Goal: Navigation & Orientation: Find specific page/section

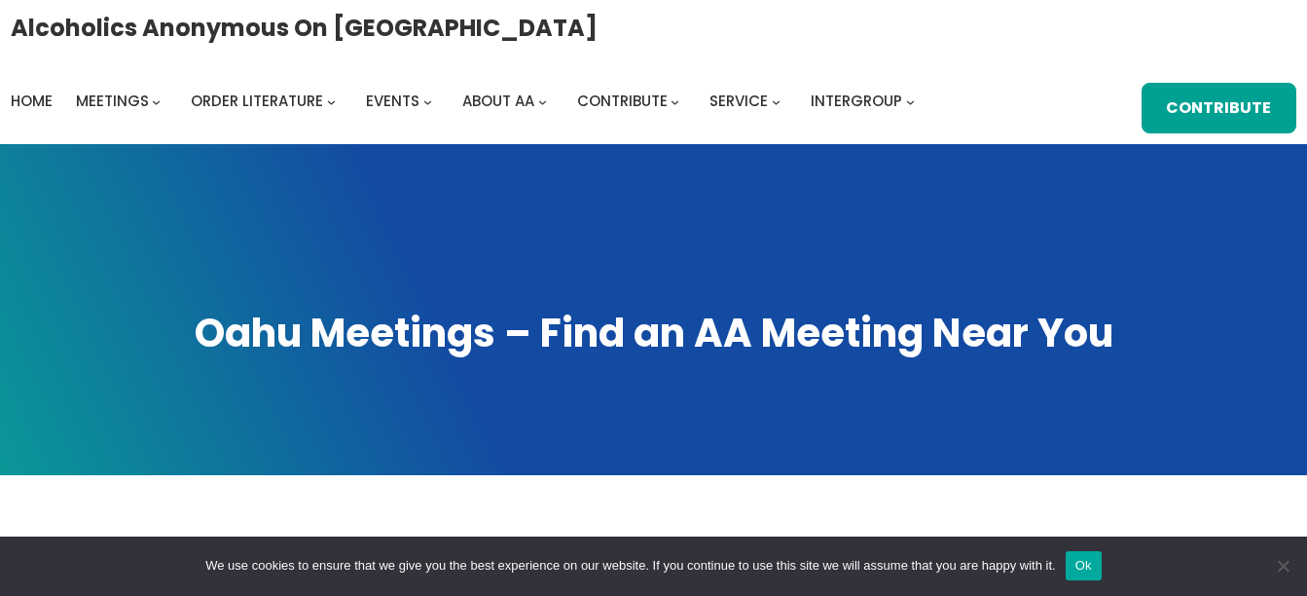
click at [1090, 562] on button "Ok" at bounding box center [1084, 565] width 36 height 29
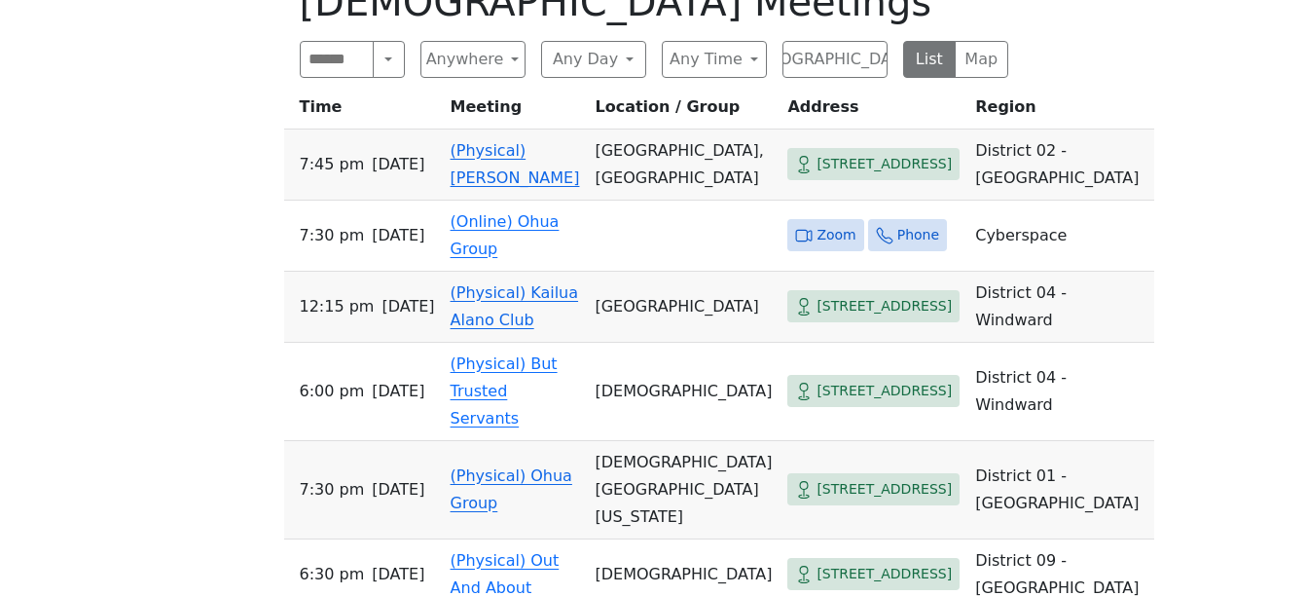
scroll to position [895, 0]
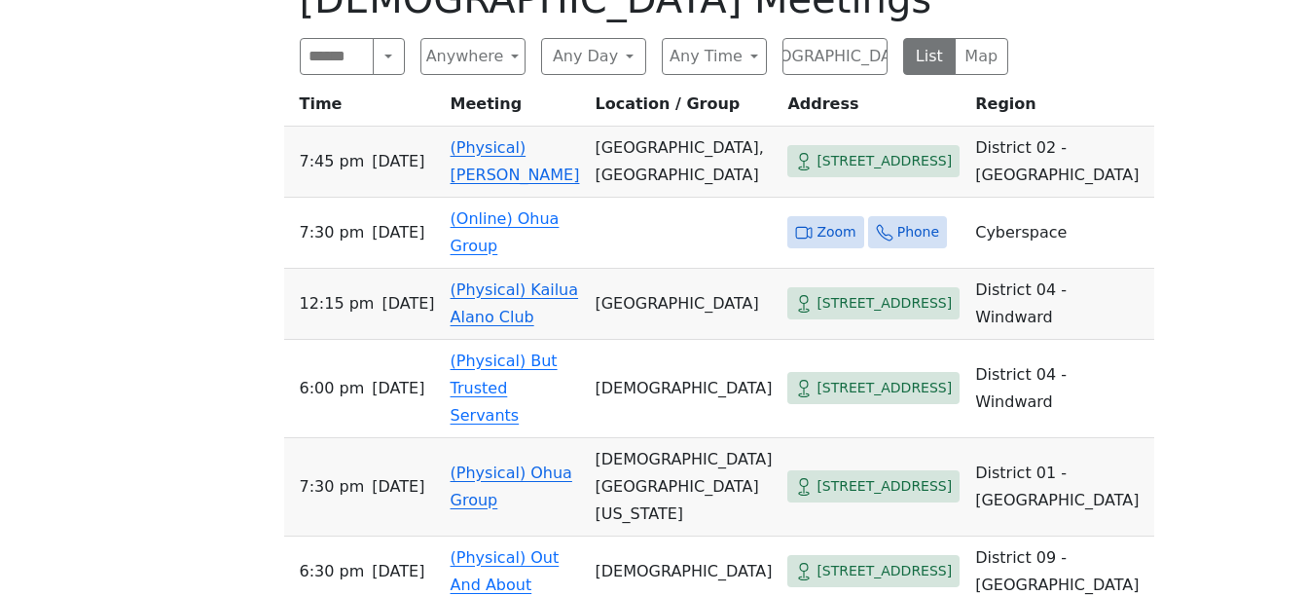
click at [479, 464] on link "(Physical) Ohua Group" at bounding box center [512, 486] width 122 height 46
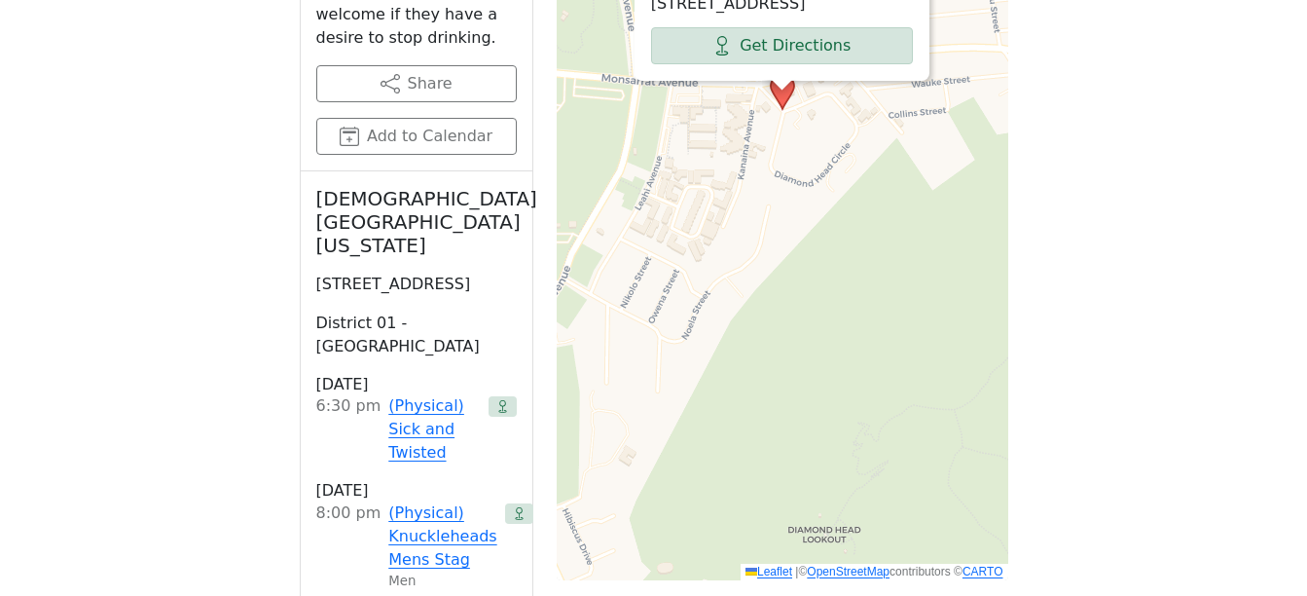
scroll to position [1362, 0]
click at [430, 393] on link "(Physical) Sick and Twisted" at bounding box center [433, 428] width 91 height 70
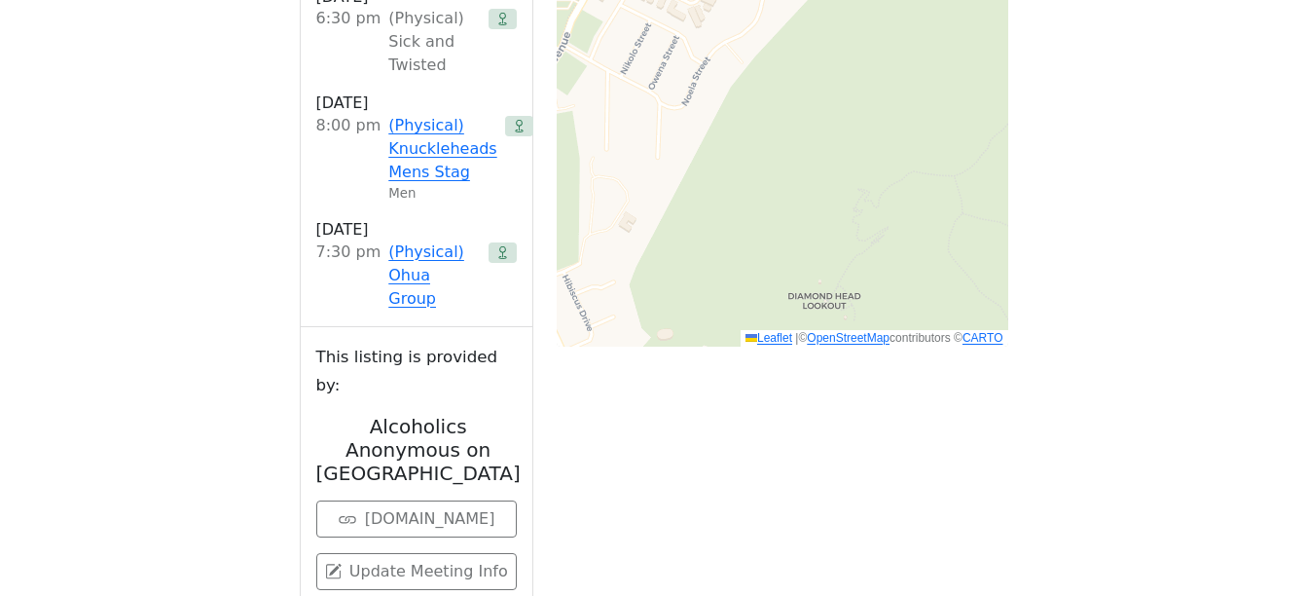
scroll to position [1595, 0]
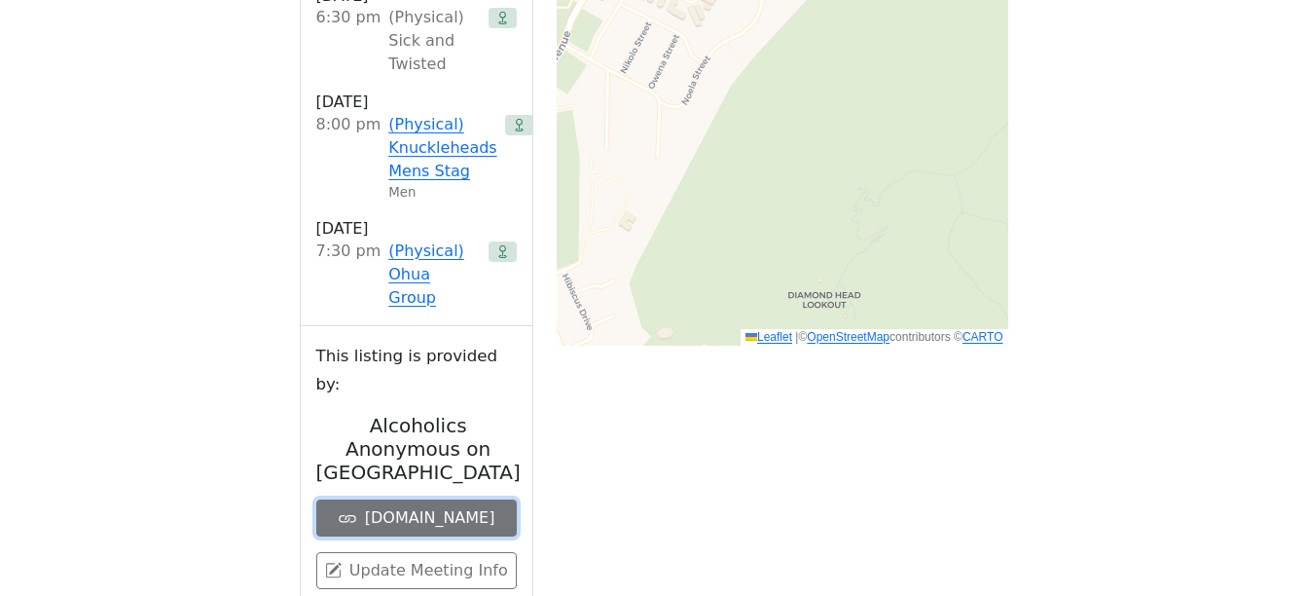
click at [439, 499] on link "oahuaa.org" at bounding box center [416, 517] width 200 height 37
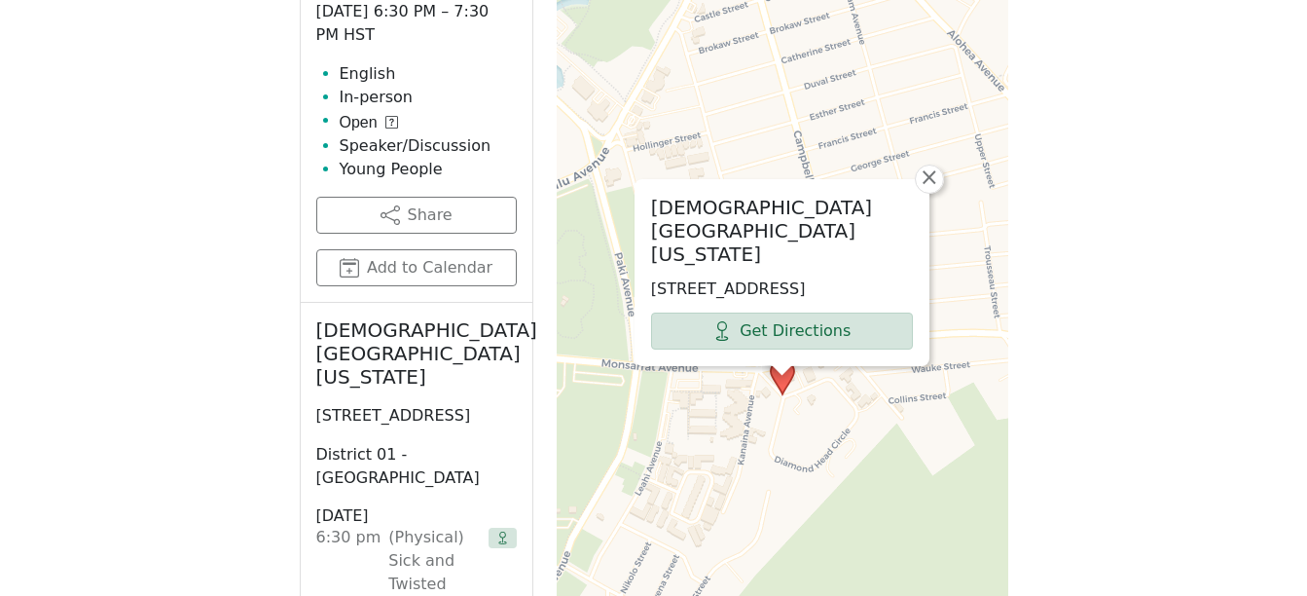
scroll to position [1080, 0]
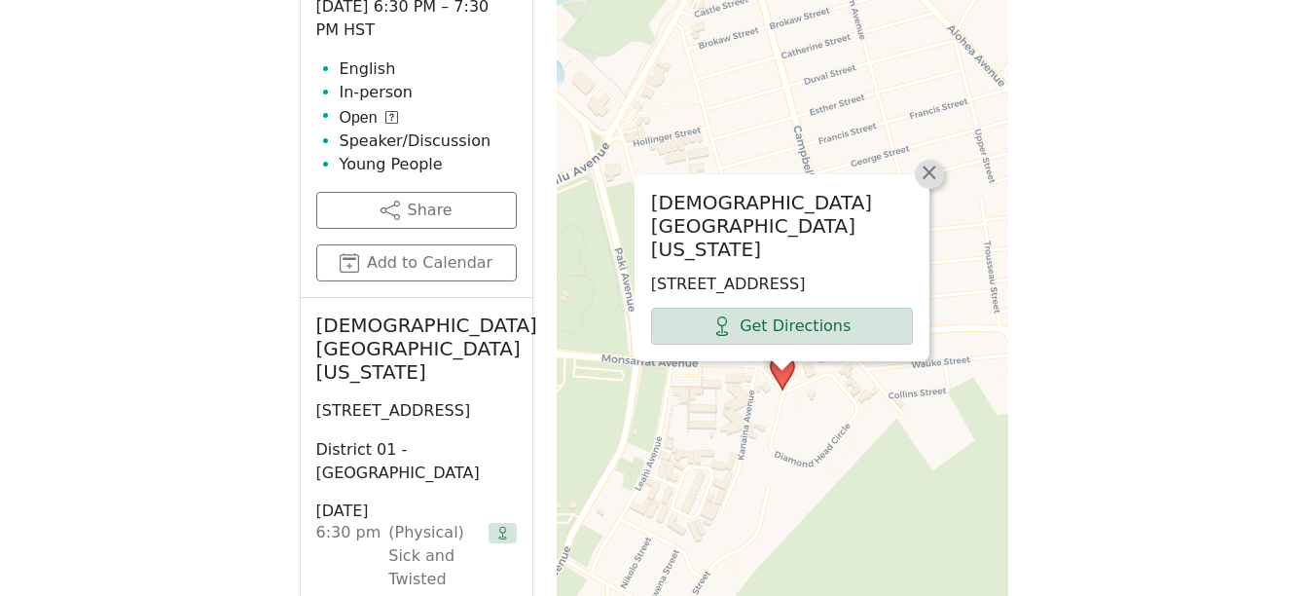
click at [932, 184] on span "×" at bounding box center [929, 172] width 19 height 23
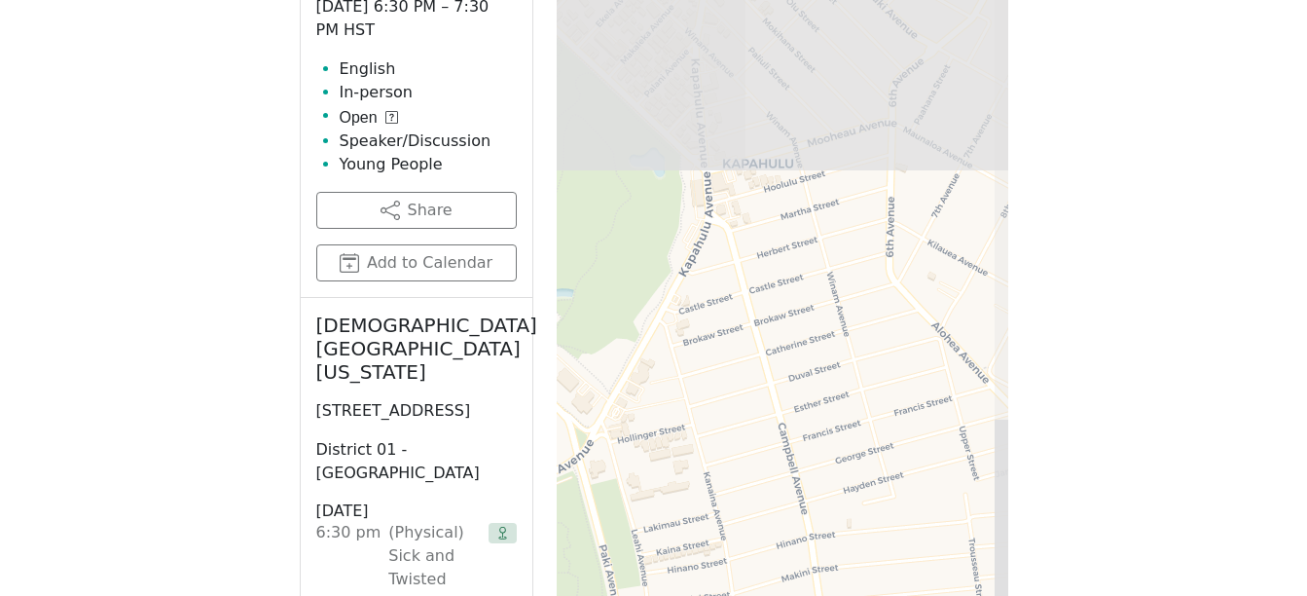
drag, startPoint x: 897, startPoint y: 190, endPoint x: 882, endPoint y: 487, distance: 297.3
click at [882, 487] on div "Leaflet | © OpenStreetMap contributors © CARTO" at bounding box center [783, 373] width 452 height 973
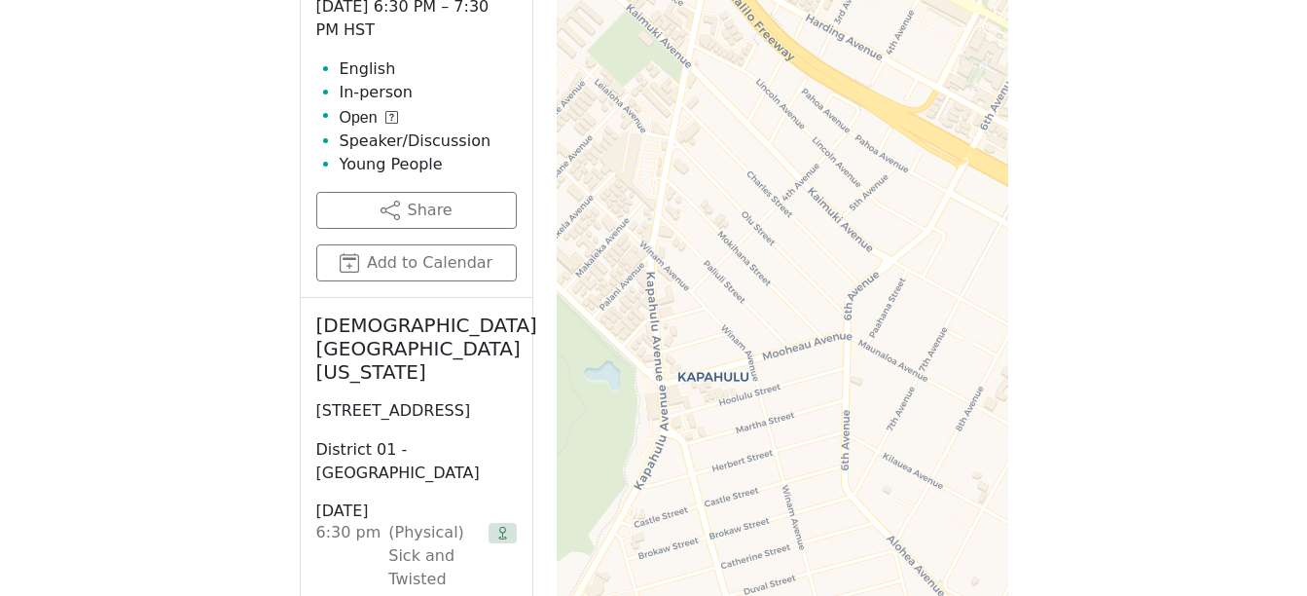
drag, startPoint x: 933, startPoint y: 229, endPoint x: 889, endPoint y: 442, distance: 217.8
click at [889, 442] on div "Leaflet | © OpenStreetMap contributors © CARTO" at bounding box center [783, 373] width 452 height 973
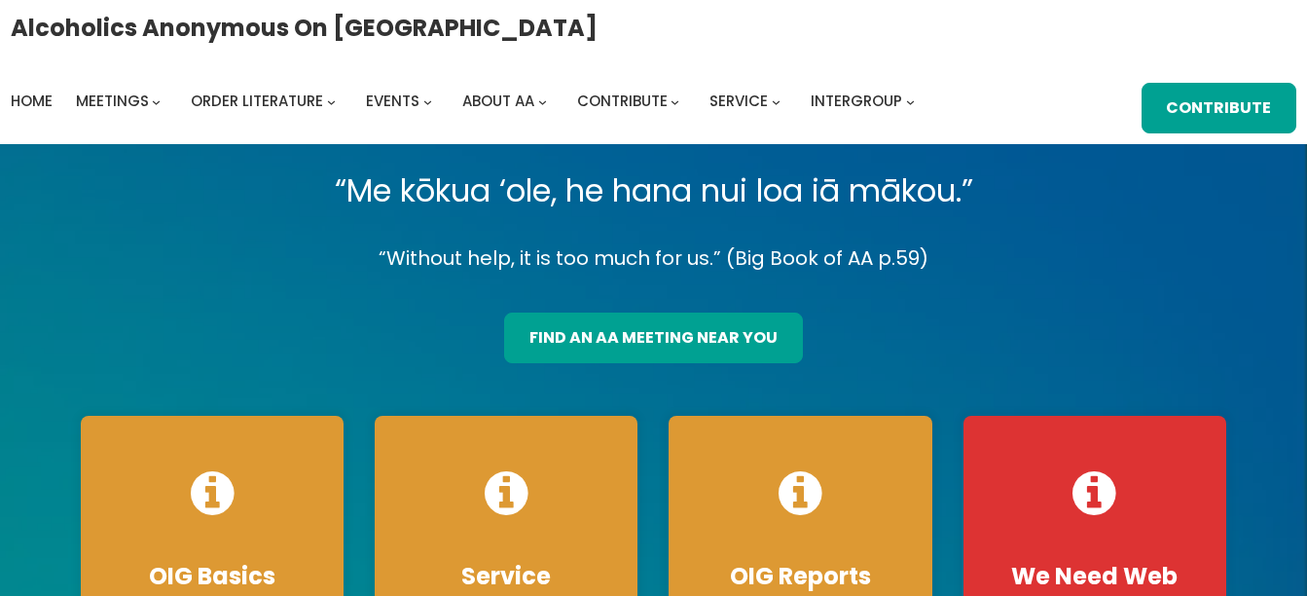
click at [1098, 291] on div "“Me kōkua ‘ole, he hana nui loa iā mākou.” “Without help, it is too much for us…" at bounding box center [653, 448] width 1177 height 569
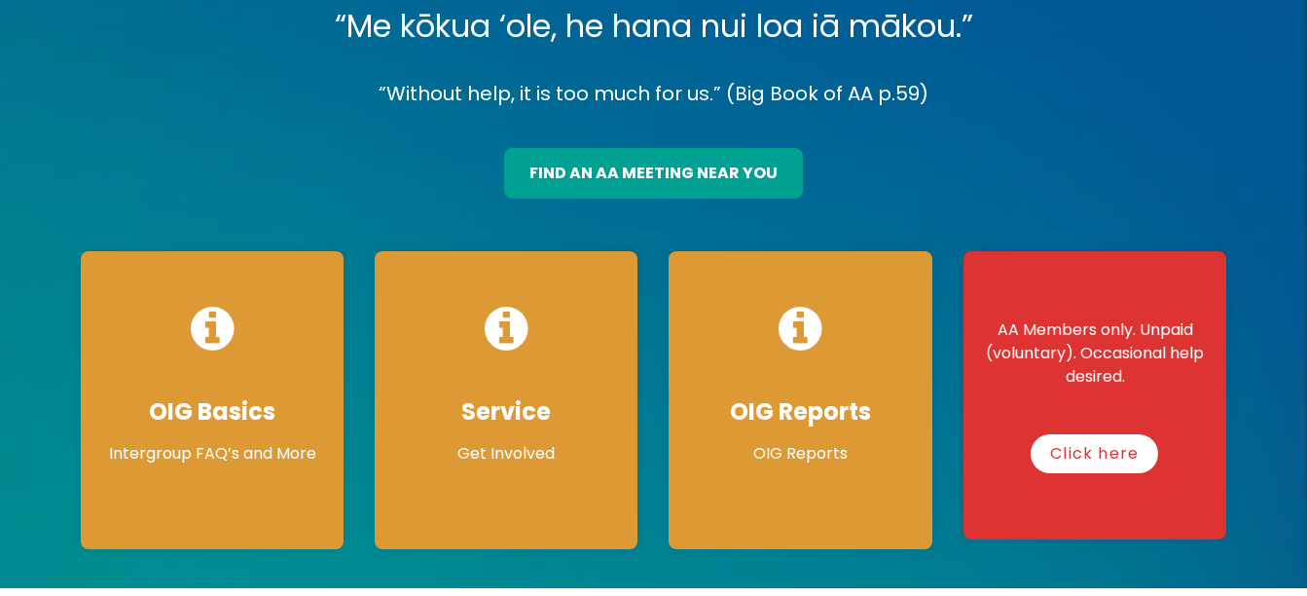
scroll to position [156, 0]
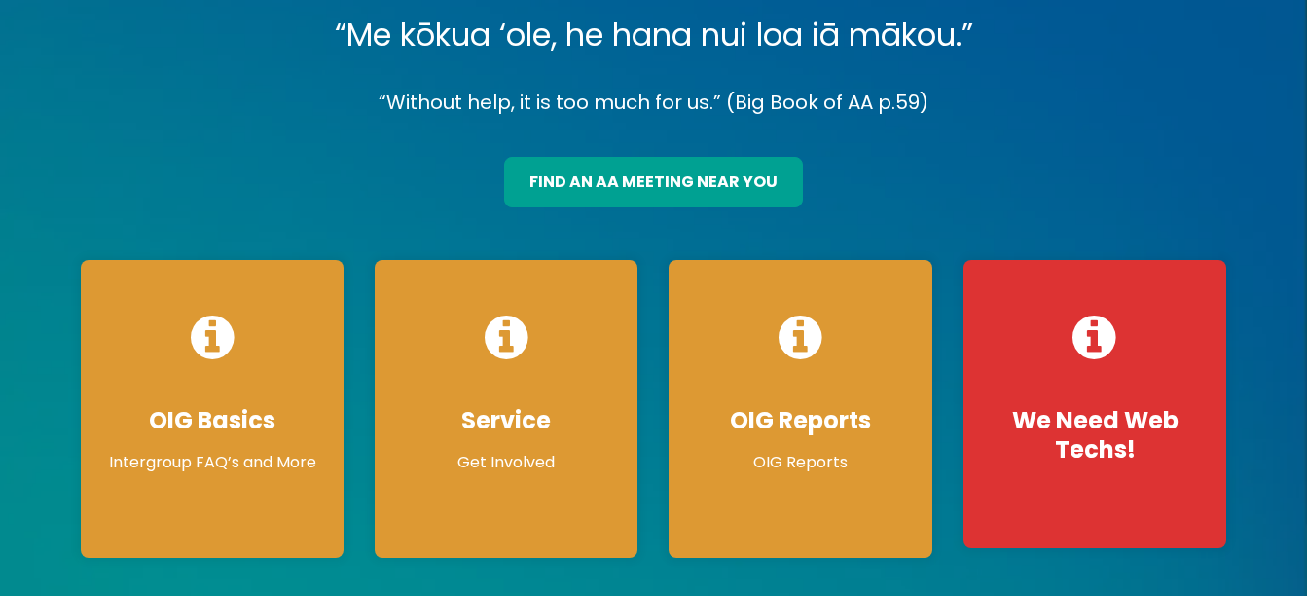
click at [1276, 442] on span at bounding box center [653, 292] width 1307 height 608
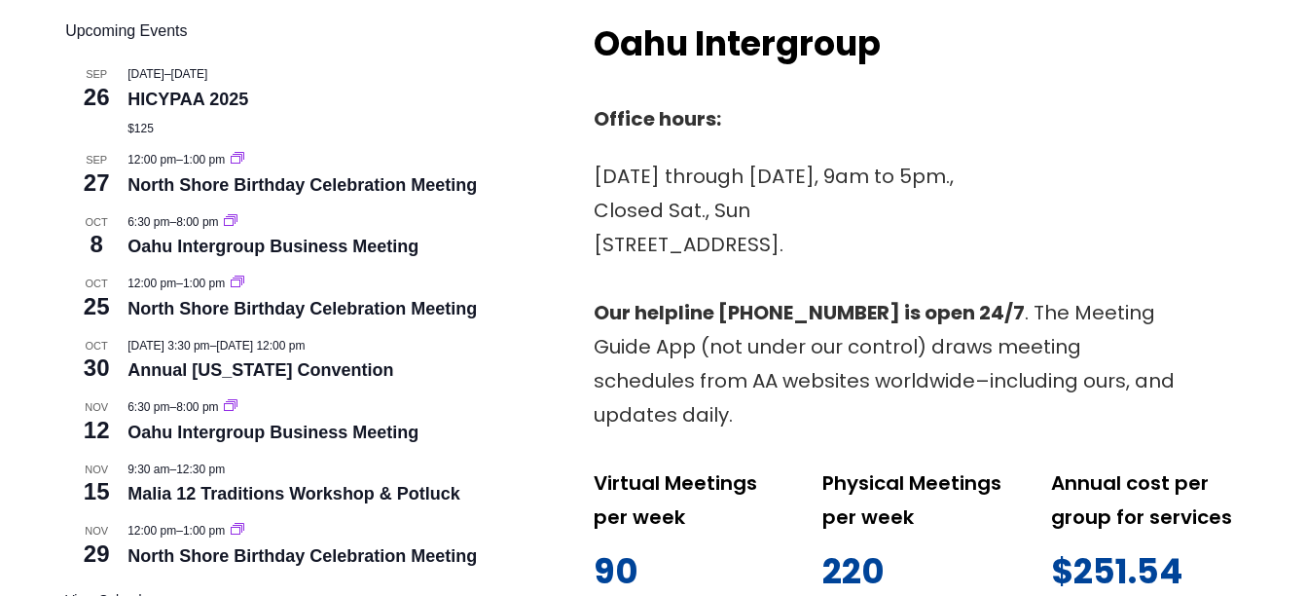
scroll to position [818, 0]
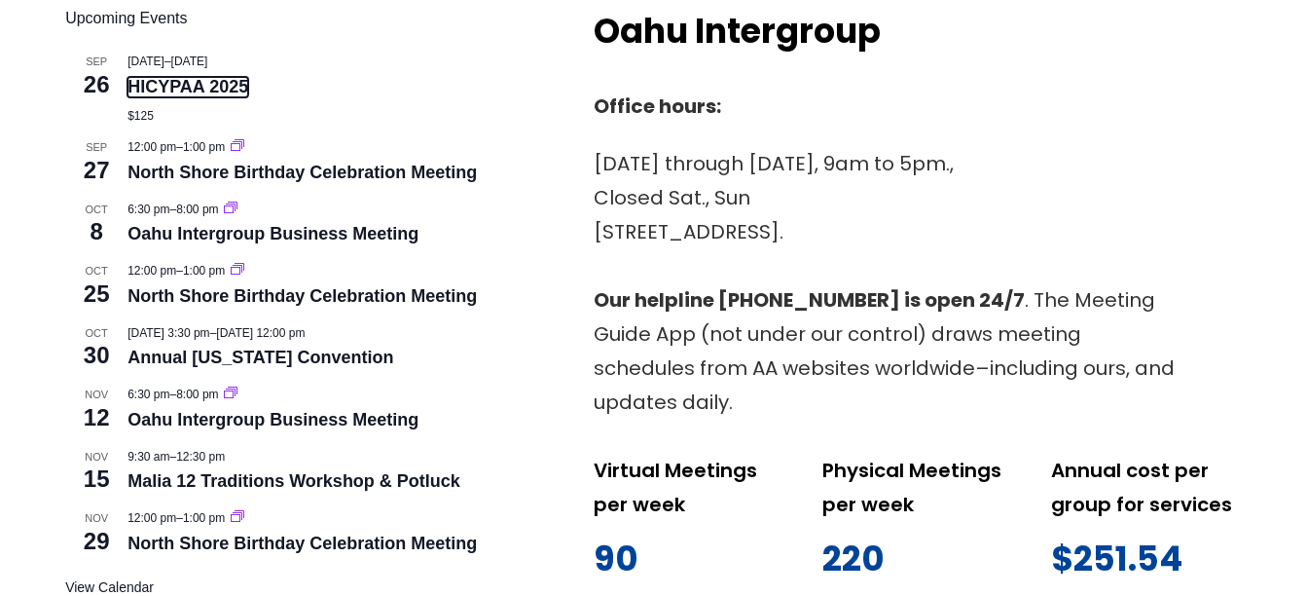
click at [161, 88] on link "HICYPAA 2025" at bounding box center [187, 87] width 121 height 20
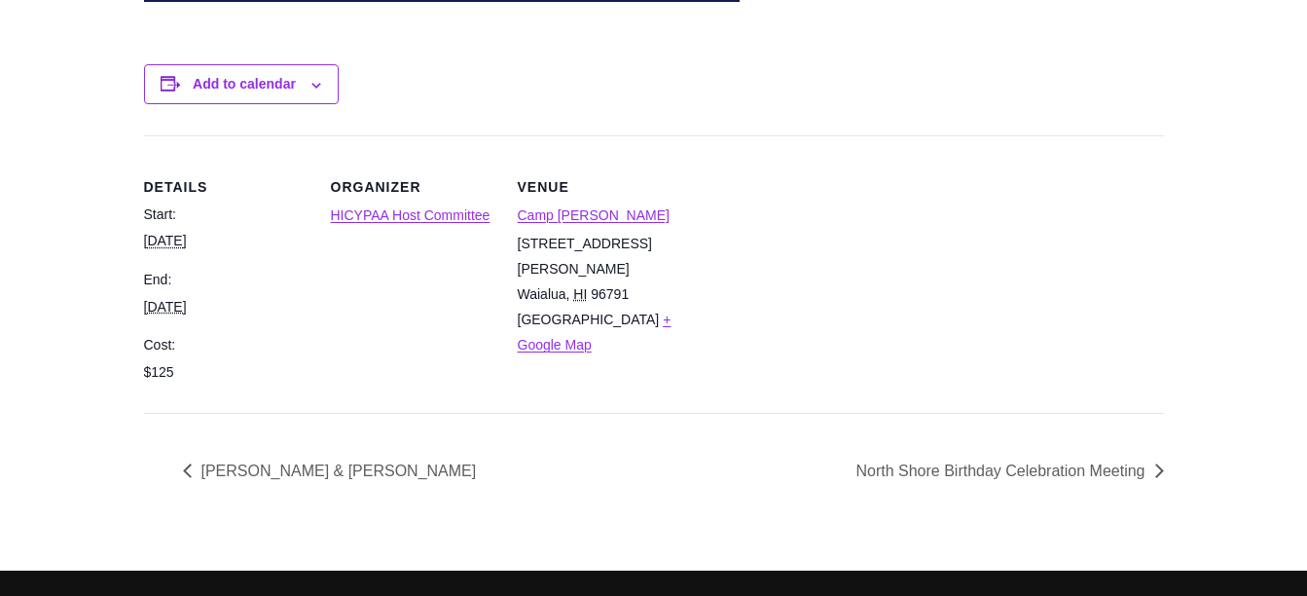
scroll to position [1479, 0]
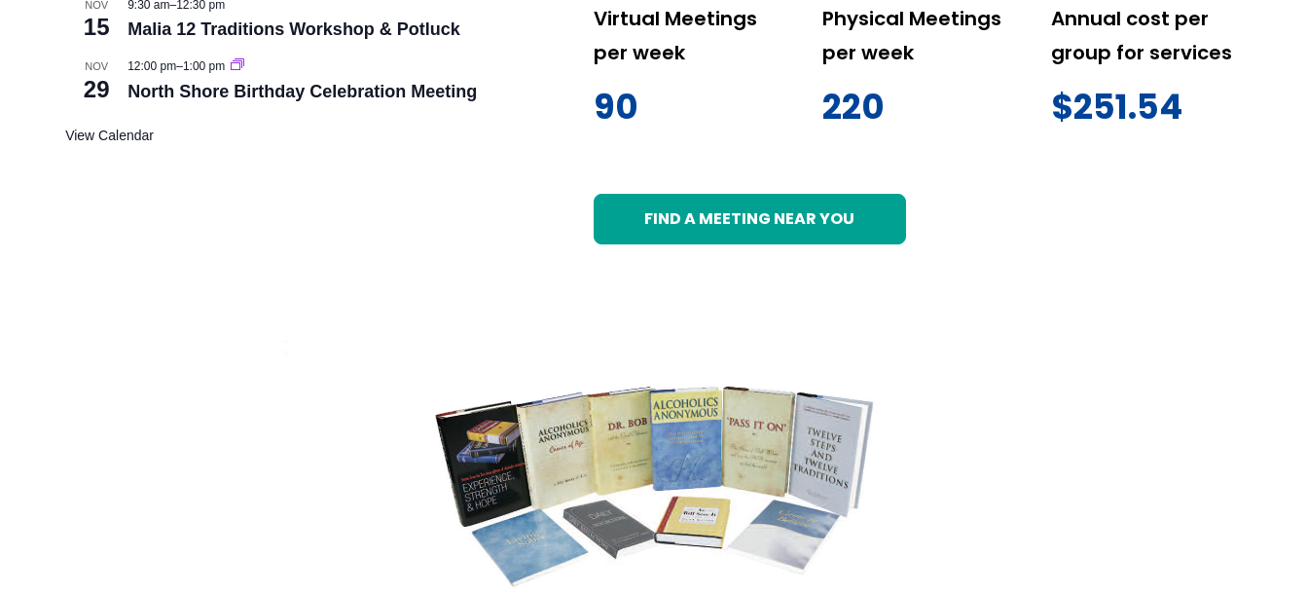
scroll to position [1051, 0]
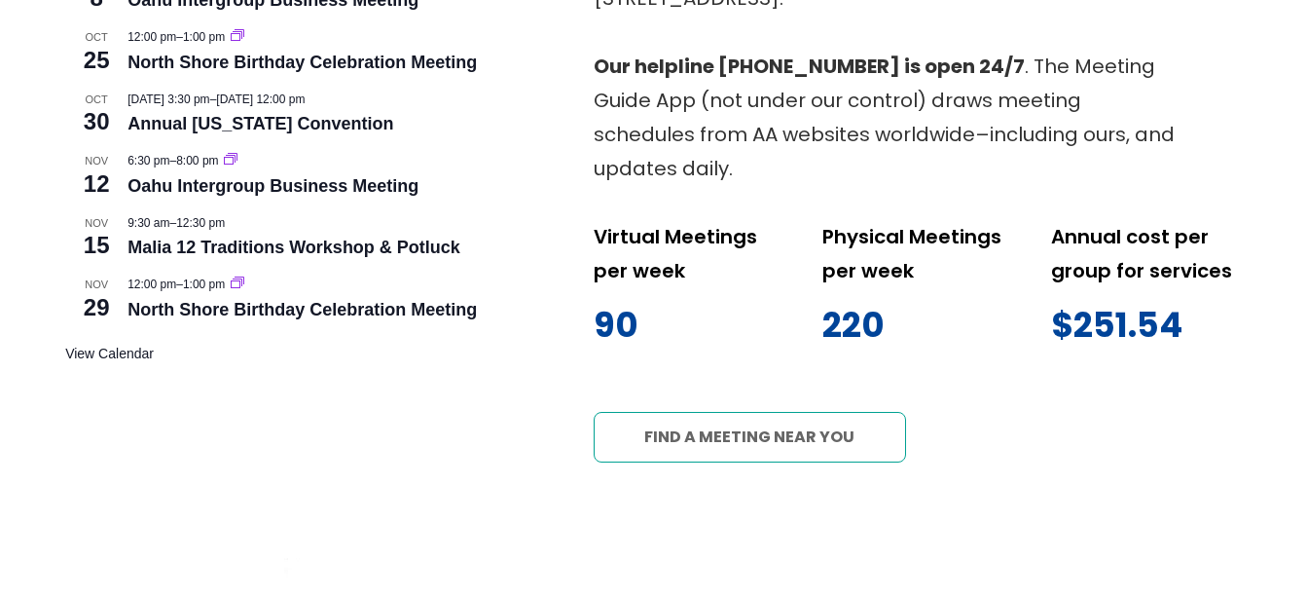
click at [749, 430] on link "Find a meeting near you" at bounding box center [750, 437] width 312 height 51
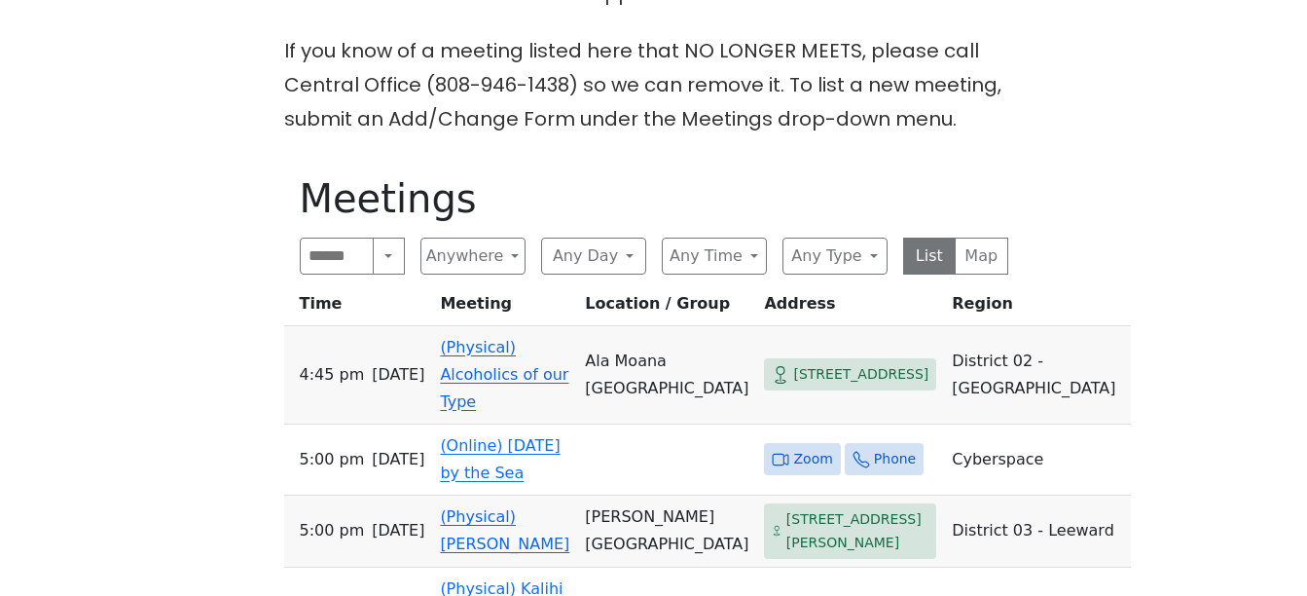
scroll to position [740, 0]
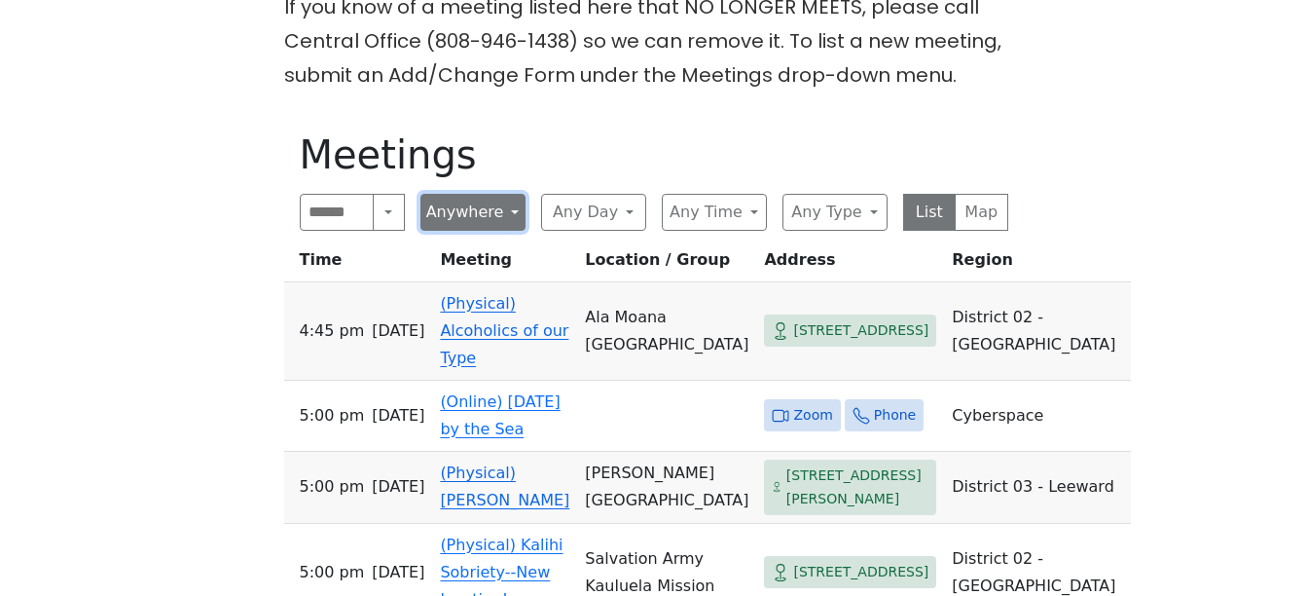
click at [510, 205] on button "Anywhere" at bounding box center [472, 212] width 105 height 37
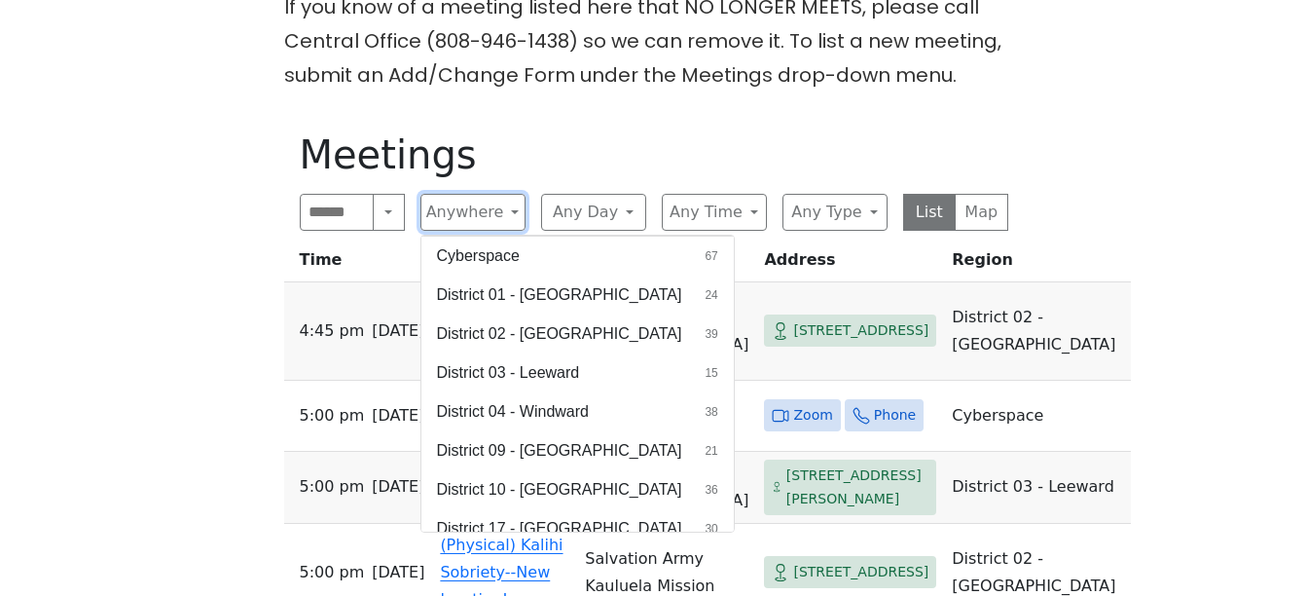
scroll to position [94, 0]
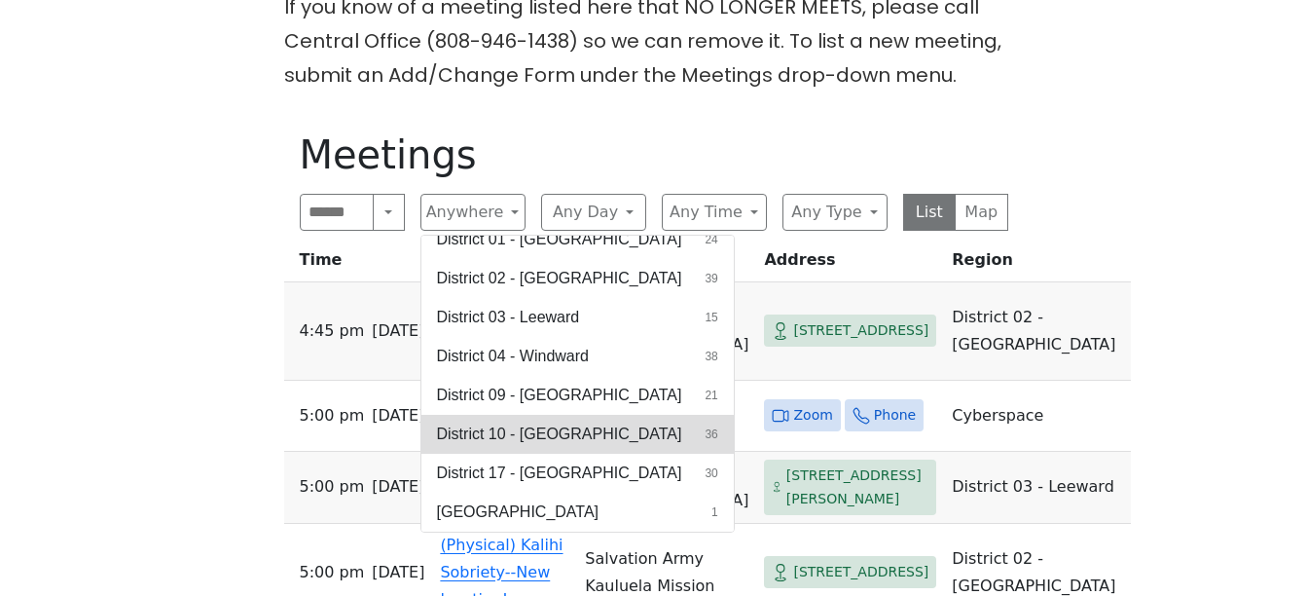
click at [537, 439] on span "District 10 - Waikiki" at bounding box center [559, 433] width 245 height 23
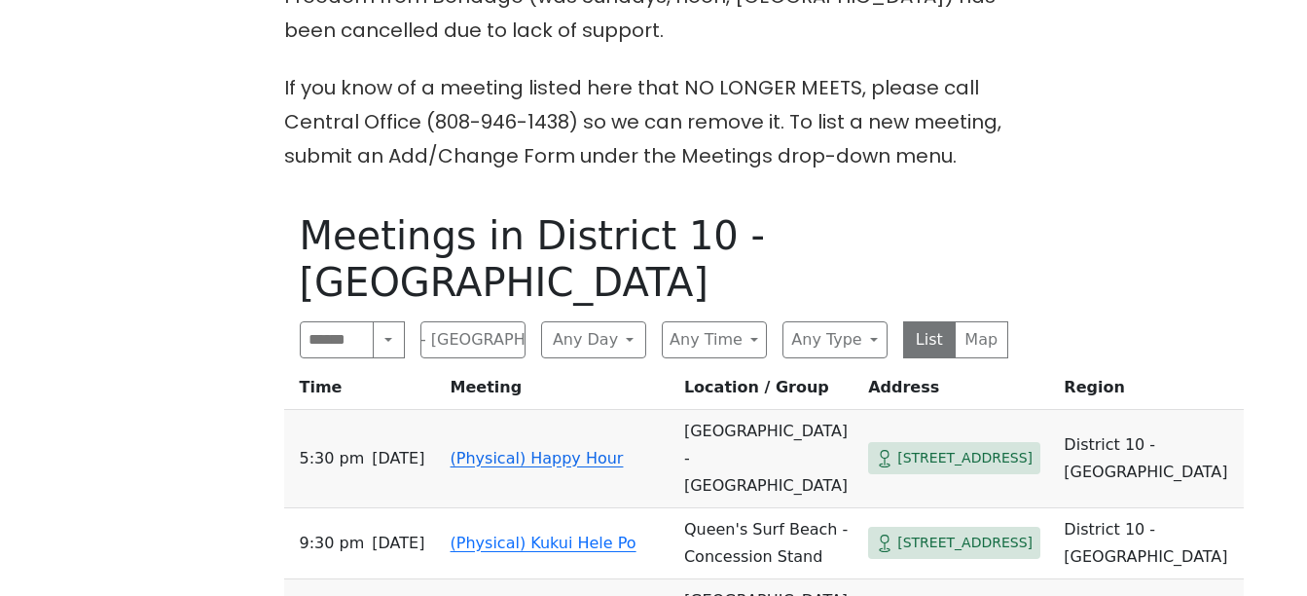
scroll to position [701, 0]
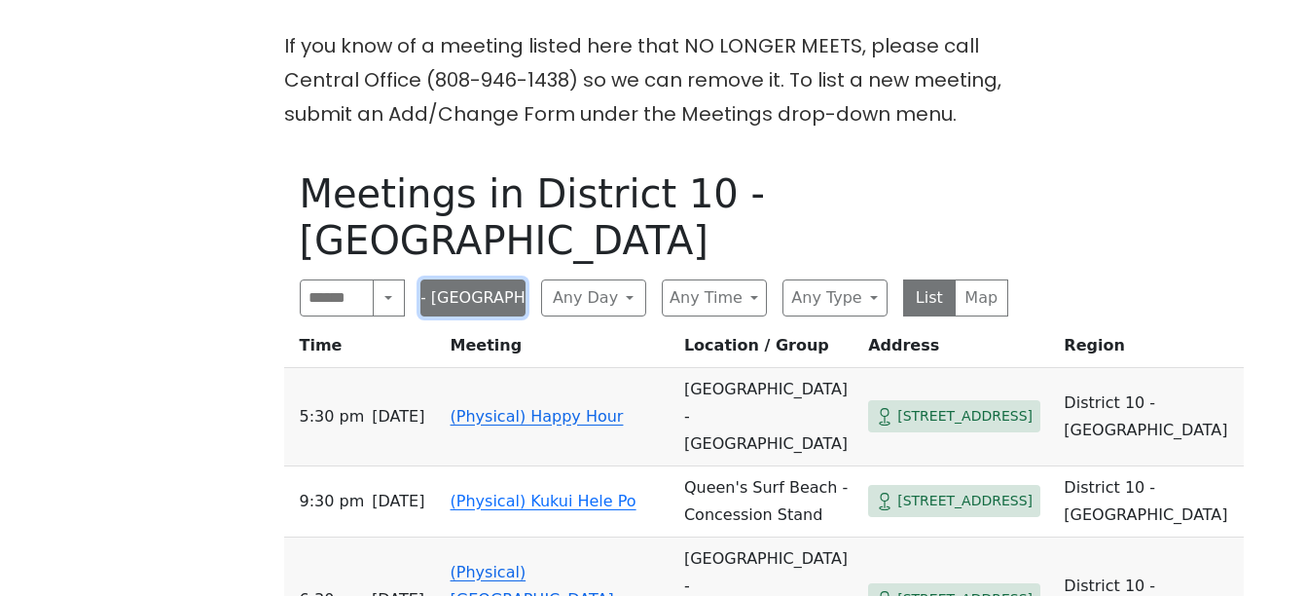
click at [497, 279] on button "District 10 - Waikiki" at bounding box center [472, 297] width 105 height 37
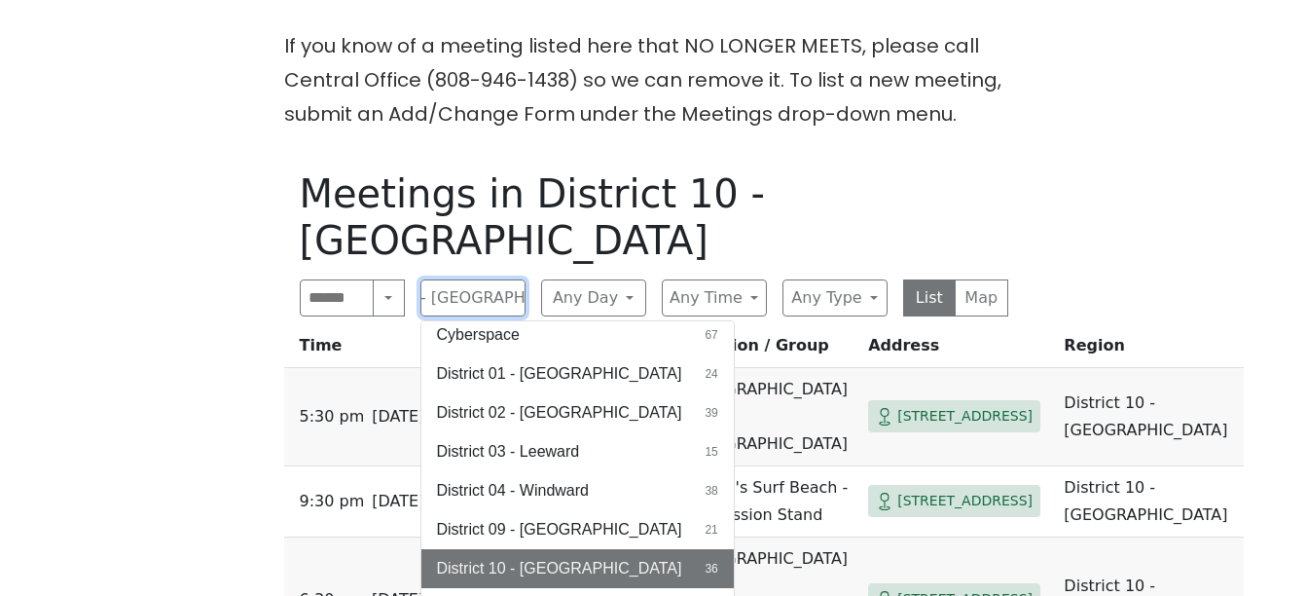
scroll to position [0, 0]
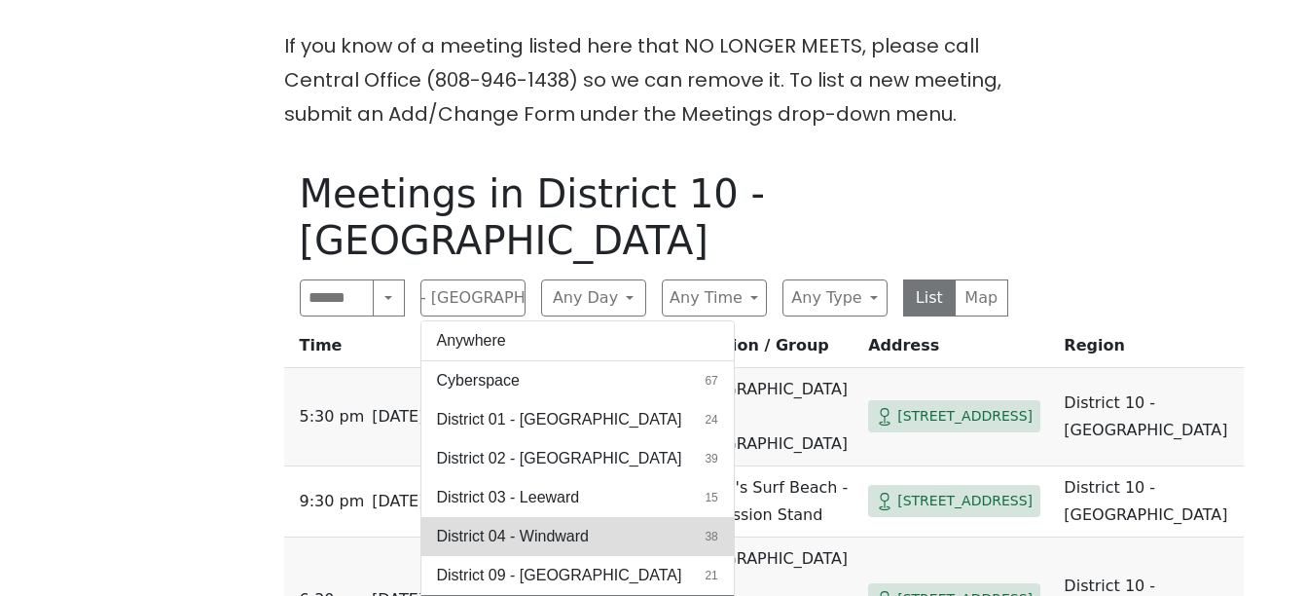
click at [539, 525] on span "District 04 - Windward" at bounding box center [513, 536] width 152 height 23
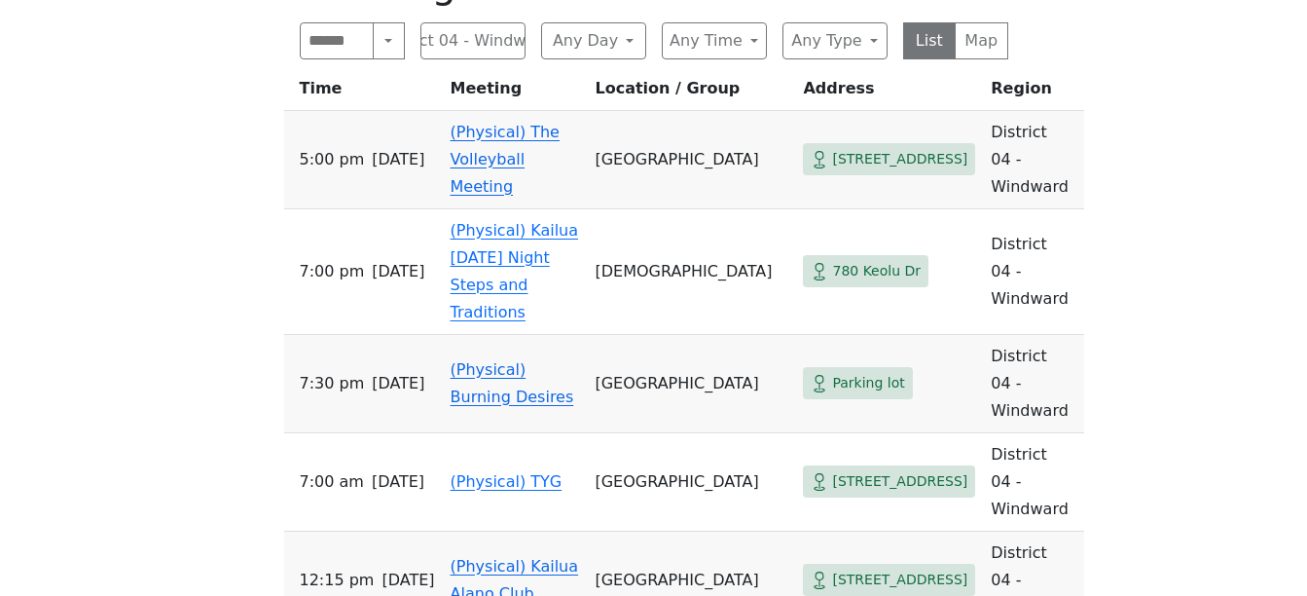
scroll to position [1012, 0]
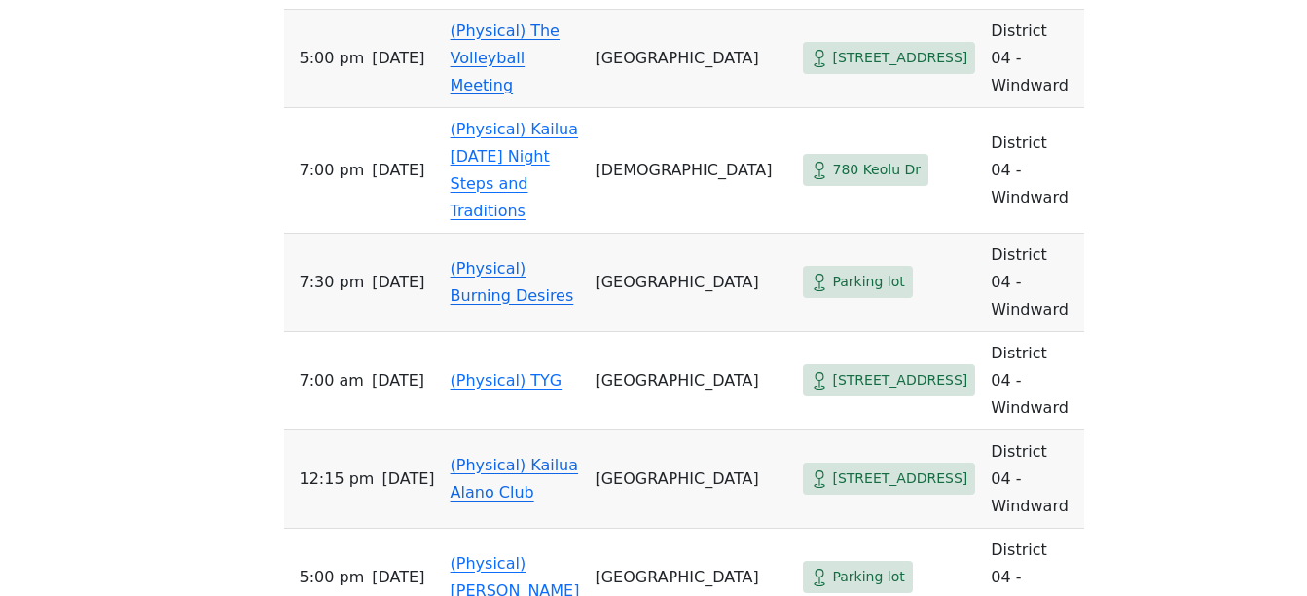
click at [498, 259] on link "(Physical) Burning Desires" at bounding box center [513, 282] width 124 height 46
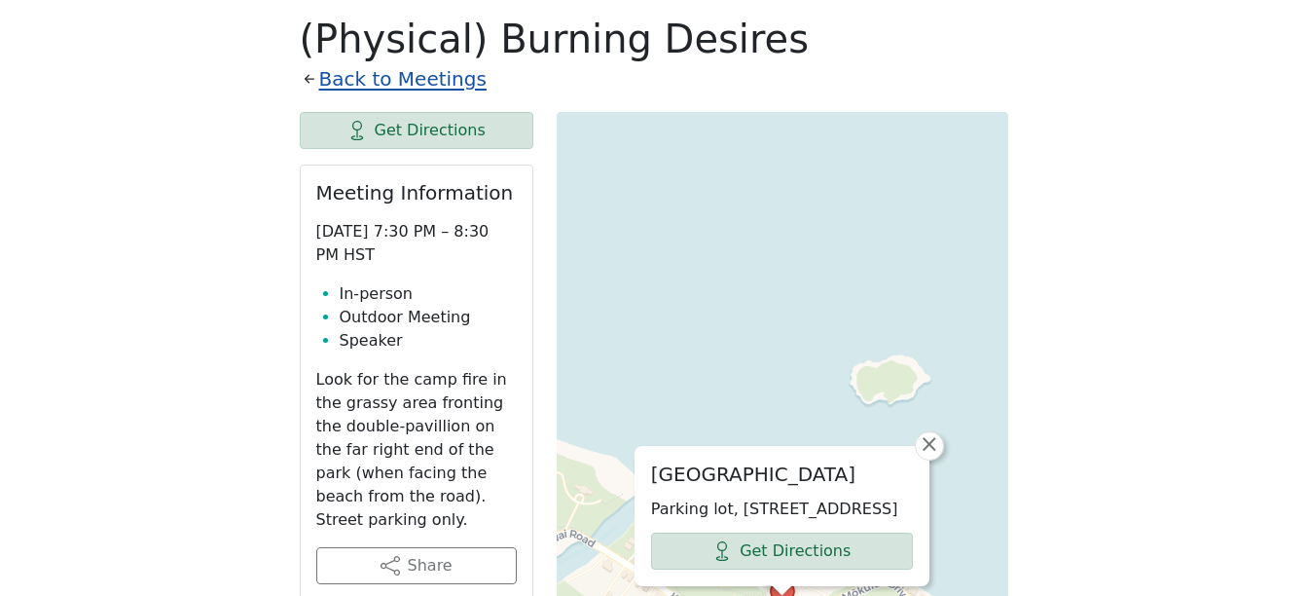
click at [380, 82] on link "Back to Meetings" at bounding box center [402, 79] width 167 height 34
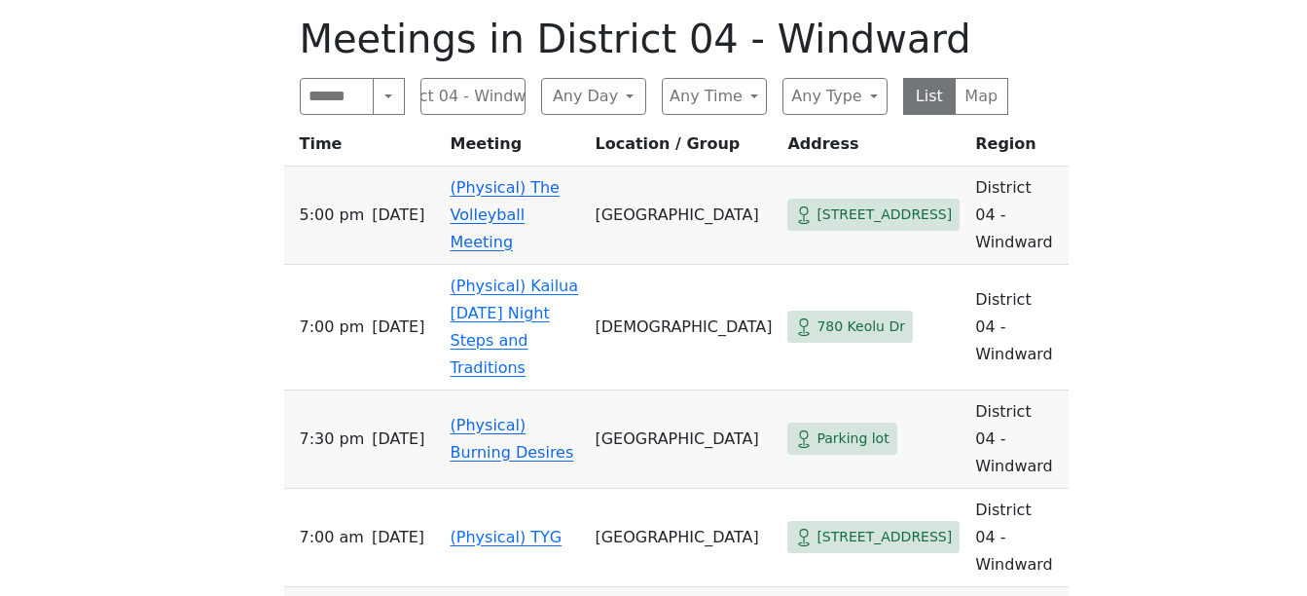
click at [102, 323] on div "On Sept 11 (only), the Serenity Group will meet at St. Peter’s Episcopal Church…" at bounding box center [653, 459] width 1177 height 1536
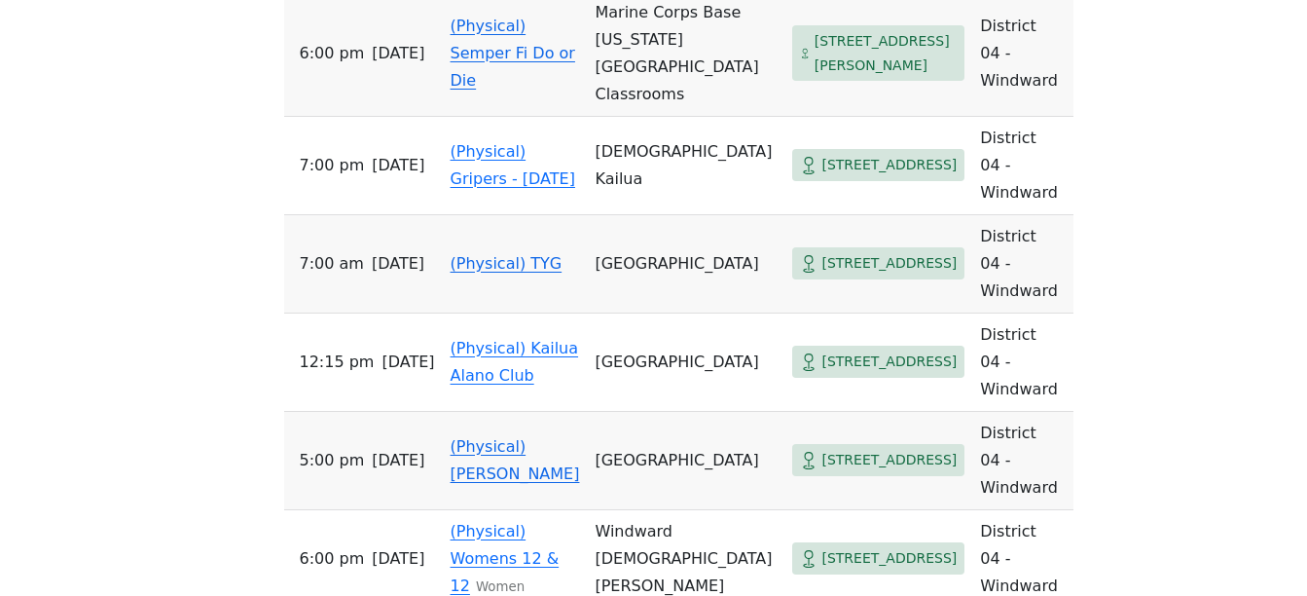
scroll to position [1712, 0]
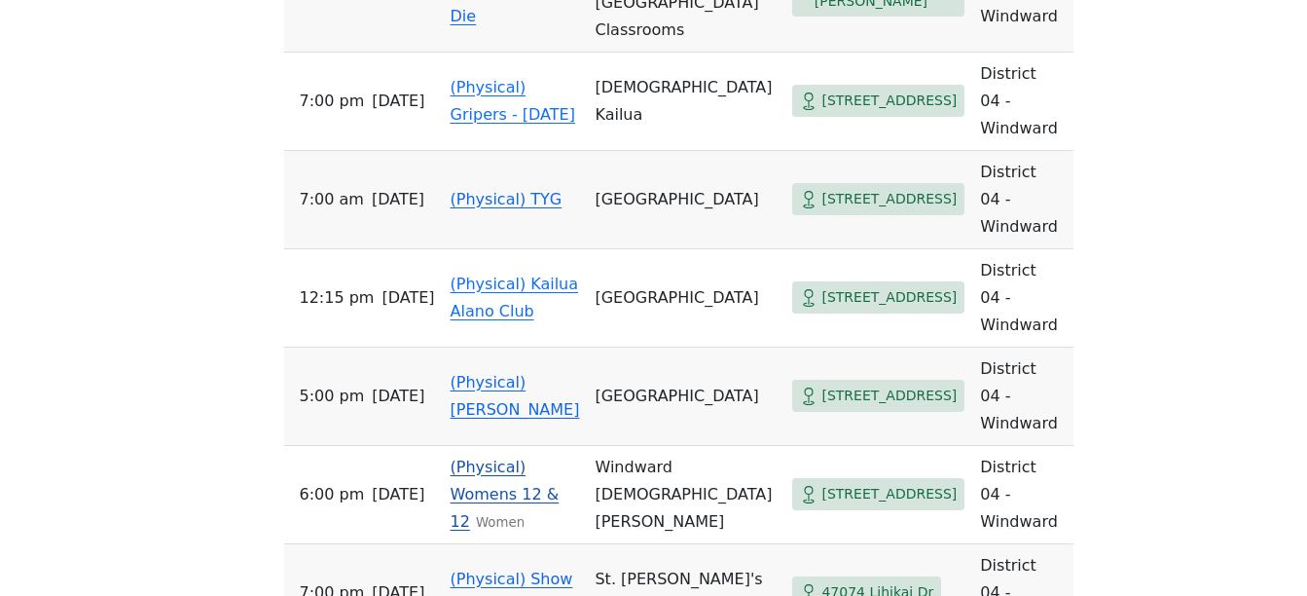
click at [491, 457] on link "(Physical) Womens 12 & 12" at bounding box center [505, 493] width 109 height 73
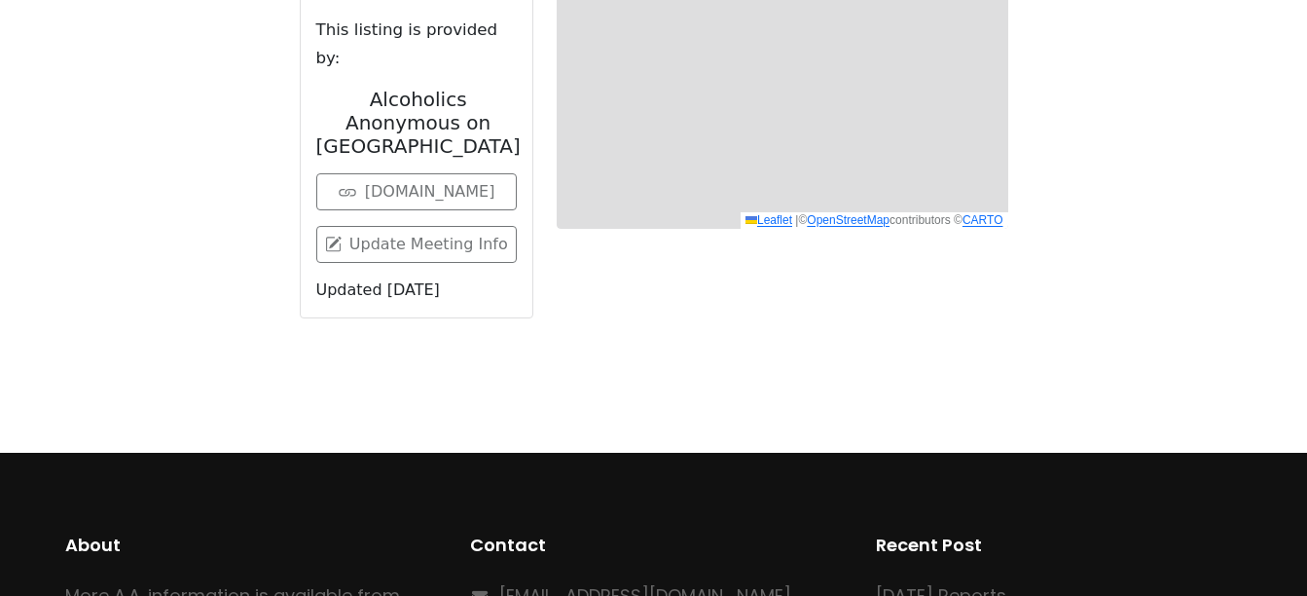
scroll to position [856, 0]
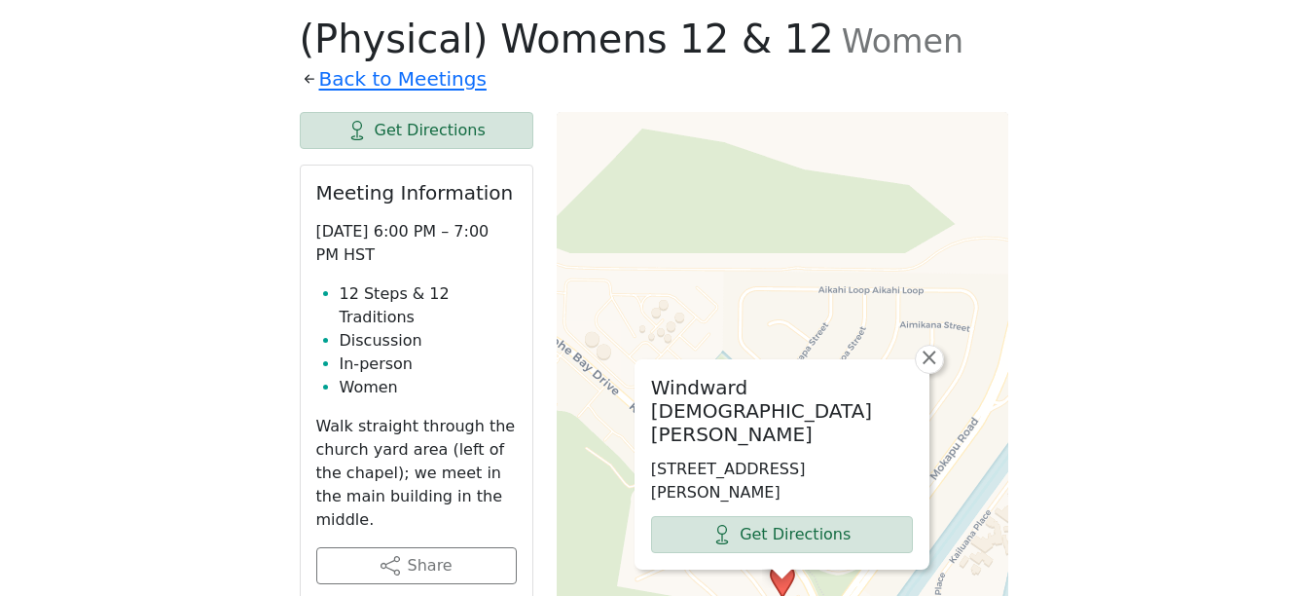
click at [57, 333] on div "Alcoholics Anonymous on Oahu Home Meetings Physical Meetings Online Meetings Pr…" at bounding box center [653, 461] width 1307 height 2635
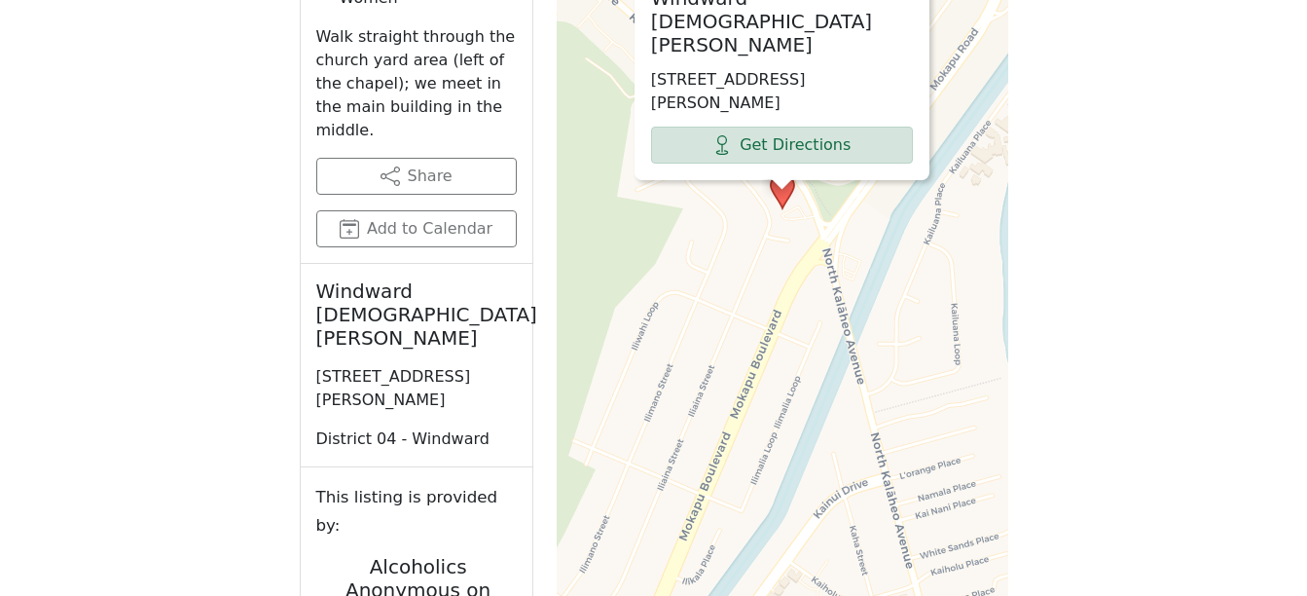
scroll to position [933, 0]
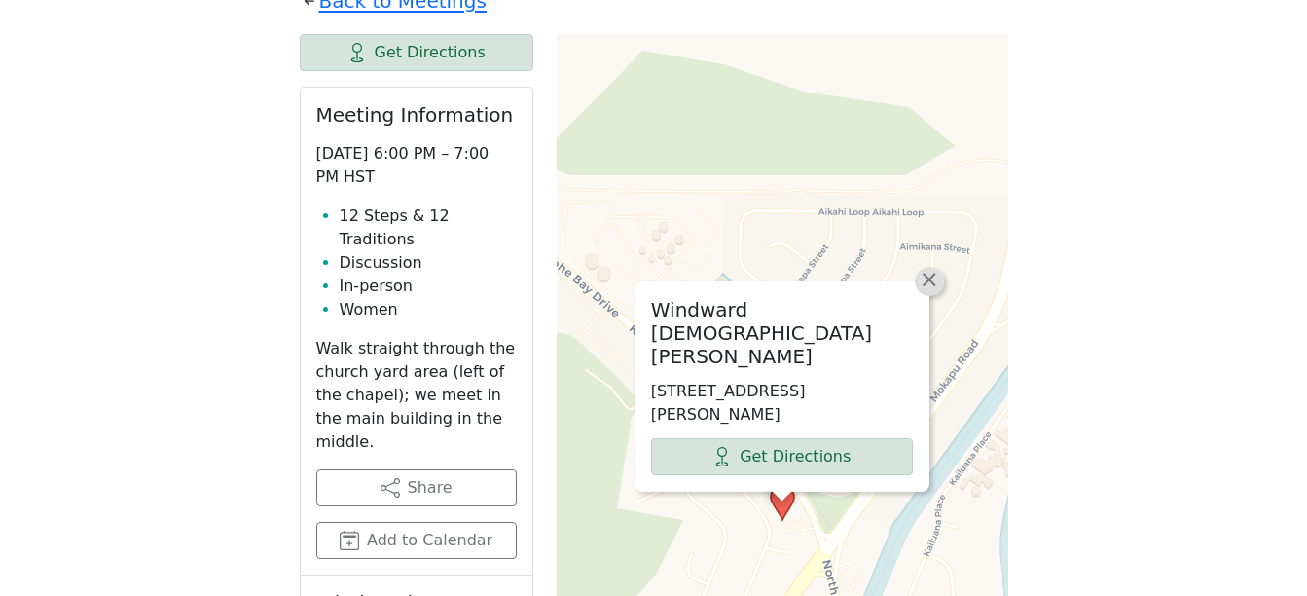
click at [930, 291] on span "×" at bounding box center [929, 279] width 19 height 23
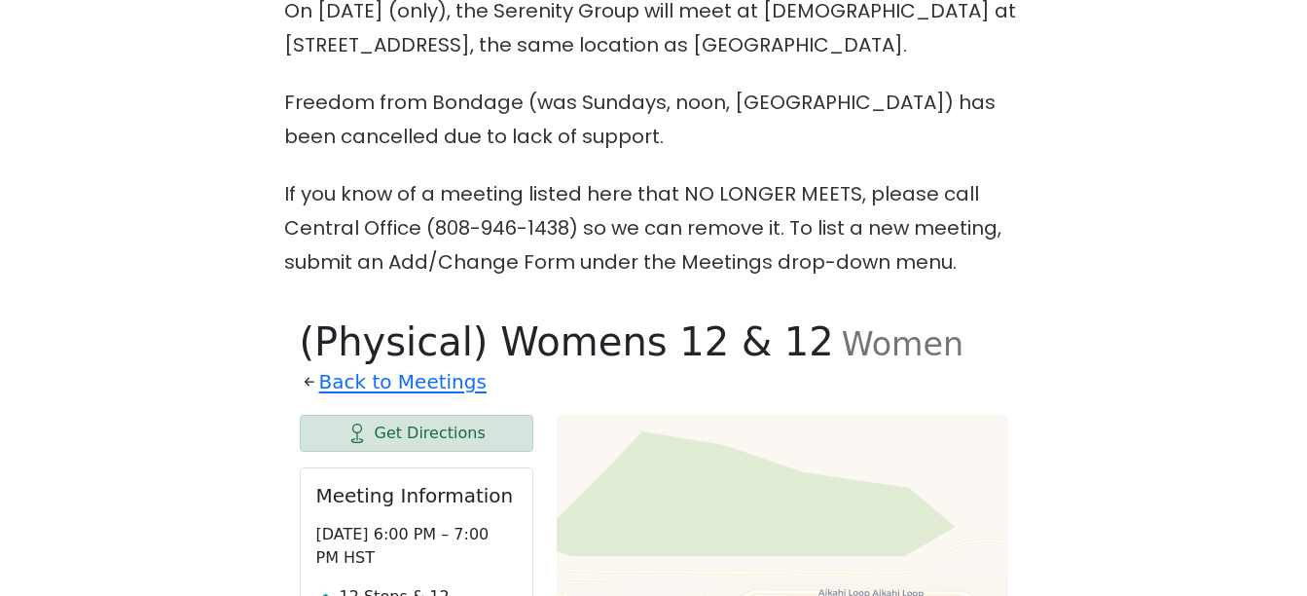
scroll to position [505, 0]
